Goal: Task Accomplishment & Management: Manage account settings

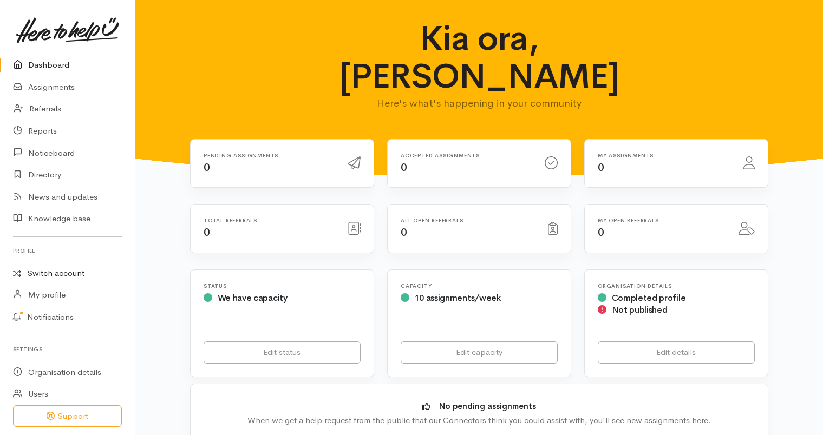
click at [38, 268] on link "Switch account" at bounding box center [67, 273] width 135 height 21
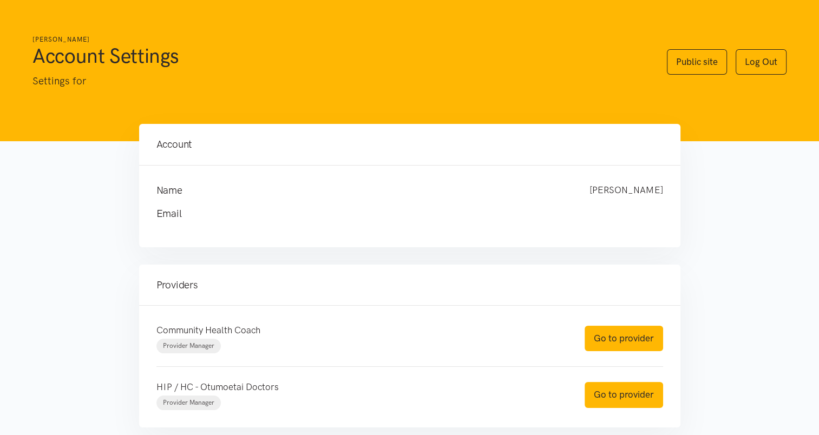
scroll to position [62, 0]
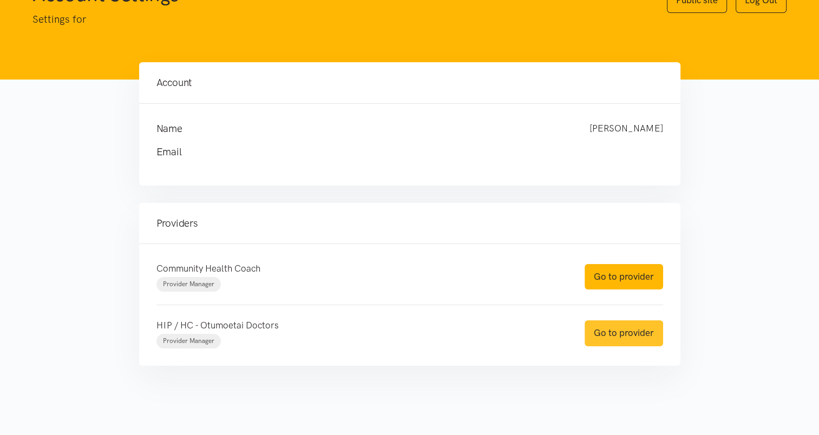
click at [615, 338] on link "Go to provider" at bounding box center [624, 332] width 78 height 25
